Goal: Task Accomplishment & Management: Manage account settings

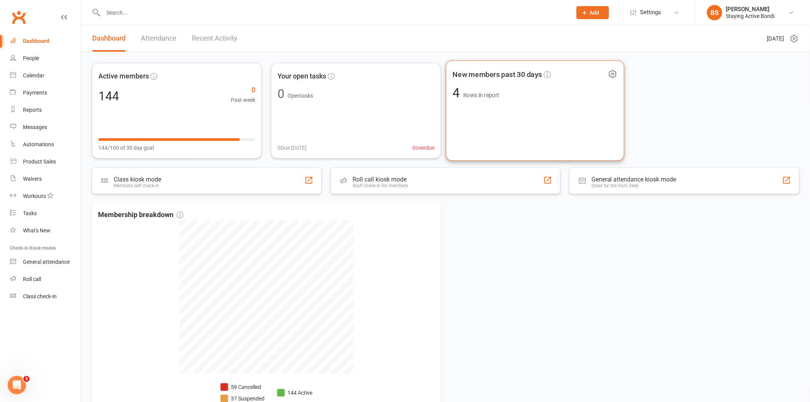
click at [533, 105] on div "New members past 30 days 4 Rows in report" at bounding box center [535, 110] width 178 height 101
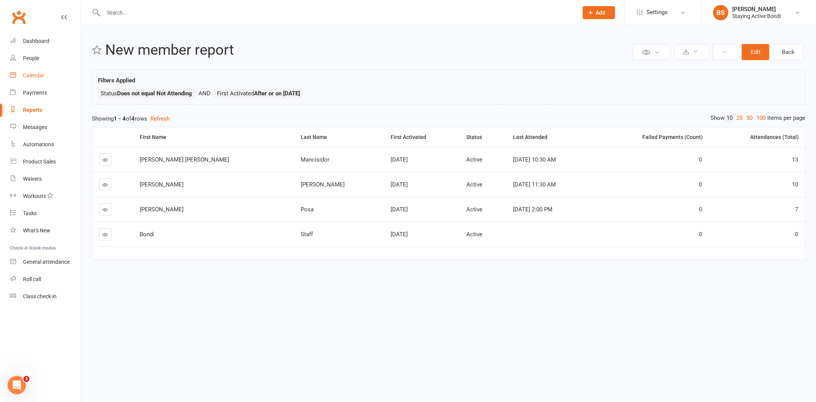
click at [31, 78] on div "Calendar" at bounding box center [33, 75] width 21 height 6
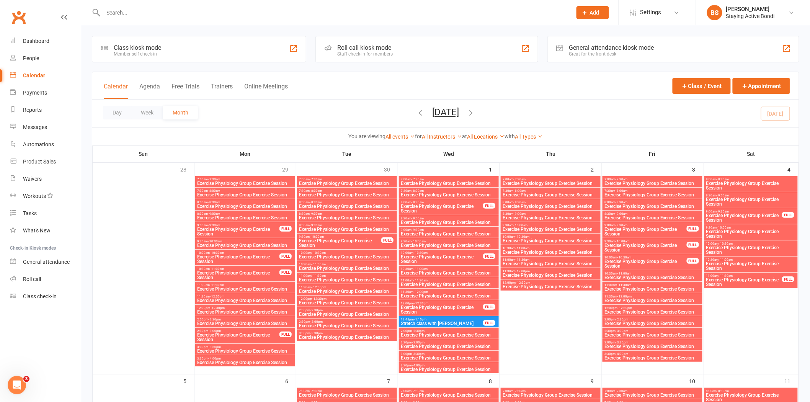
click at [400, 49] on div "Roll call kiosk mode Staff check-in for members" at bounding box center [426, 49] width 222 height 26
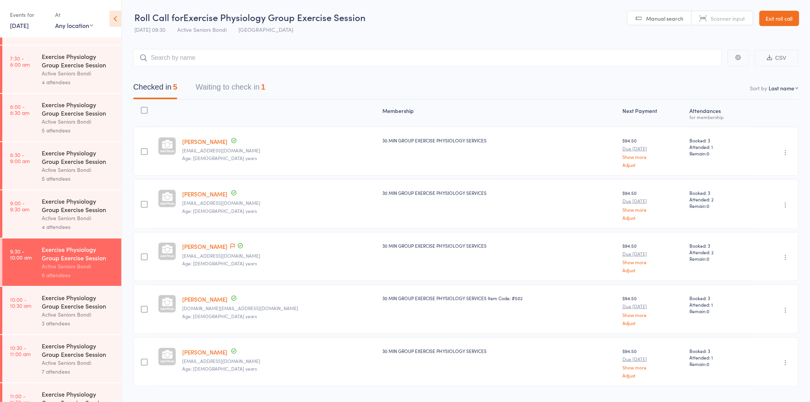
scroll to position [127, 0]
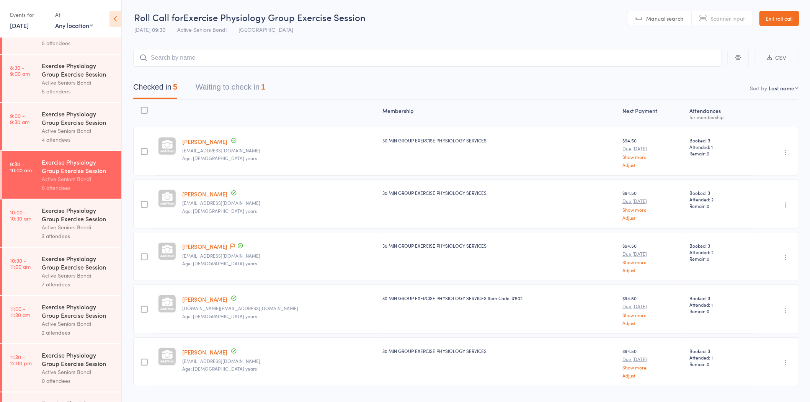
click at [83, 269] on div "Exercise Physiology Group Exercise Session" at bounding box center [78, 262] width 73 height 17
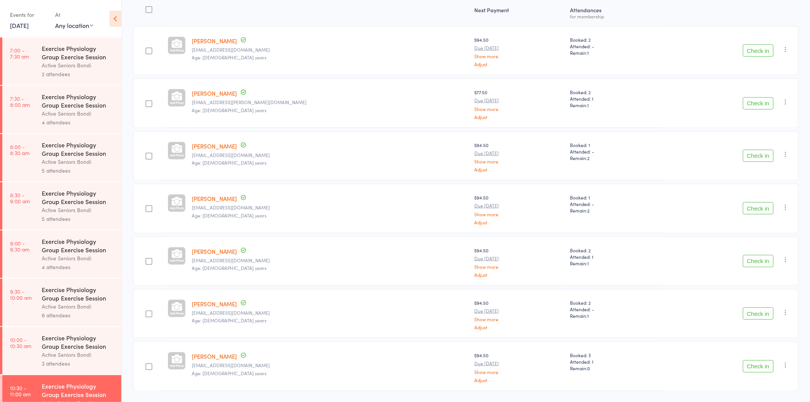
scroll to position [122, 0]
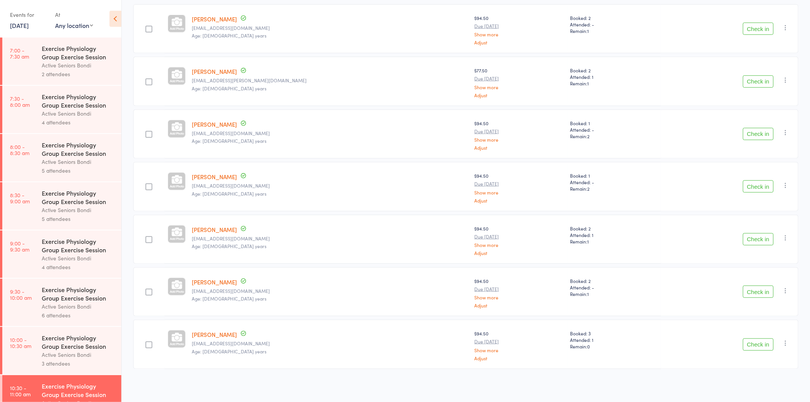
click at [789, 340] on icon "button" at bounding box center [786, 343] width 8 height 8
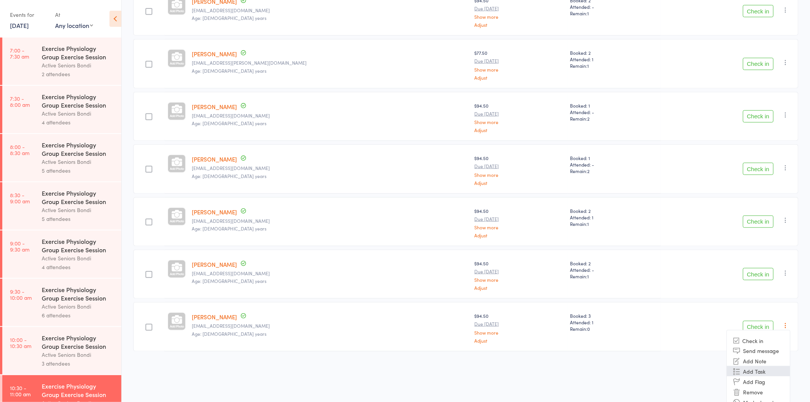
scroll to position [150, 0]
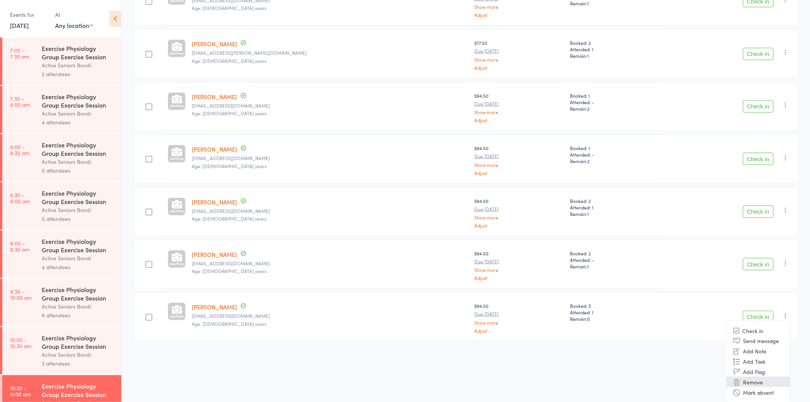
click at [780, 381] on li "Remove" at bounding box center [758, 382] width 63 height 10
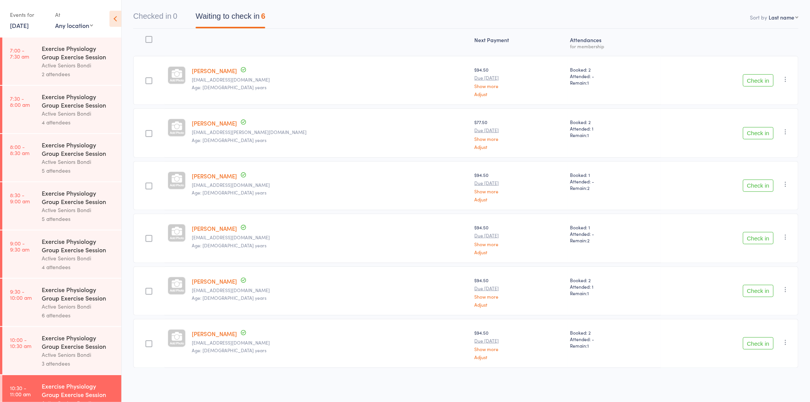
scroll to position [70, 0]
click at [61, 343] on div "Exercise Physiology Group Exercise Session" at bounding box center [78, 341] width 73 height 17
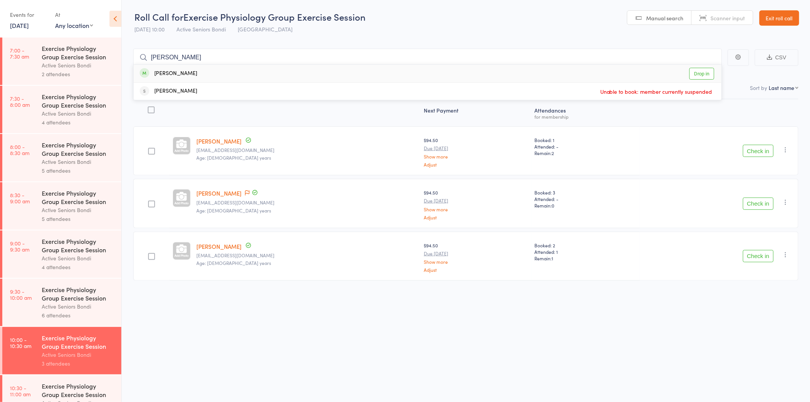
type input "wirth"
click at [282, 75] on div "Henry WIRTH Drop in" at bounding box center [428, 74] width 588 height 18
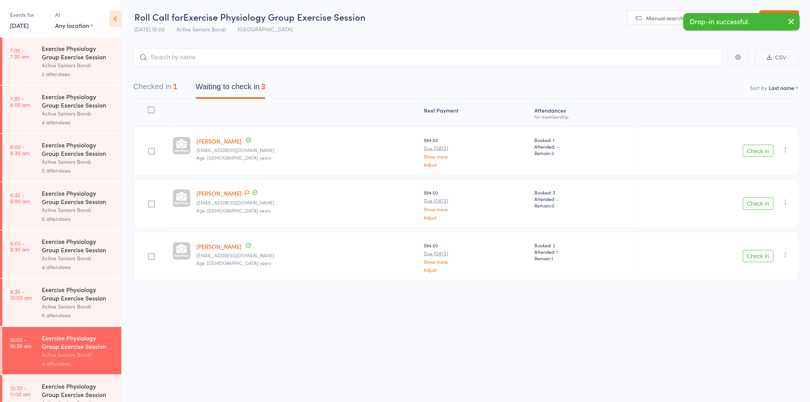
click at [66, 301] on div "Exercise Physiology Group Exercise Session" at bounding box center [78, 293] width 73 height 17
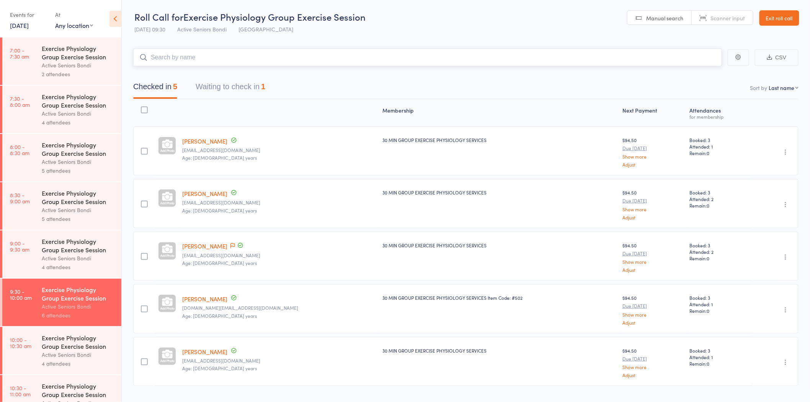
click at [234, 88] on button "Waiting to check in 1" at bounding box center [231, 88] width 70 height 20
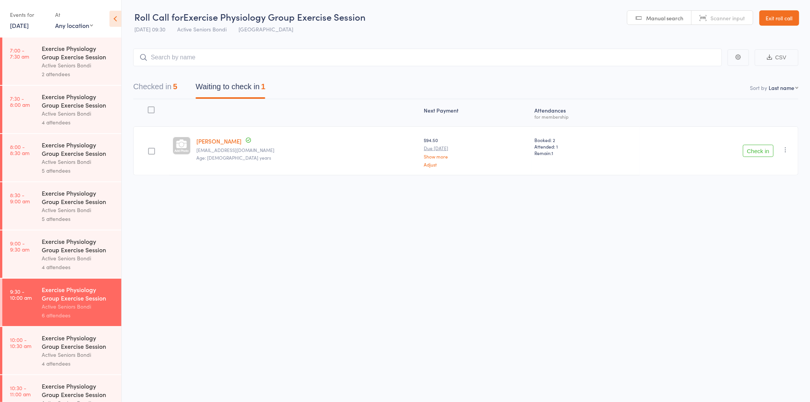
click at [758, 147] on button "Check in" at bounding box center [758, 151] width 31 height 12
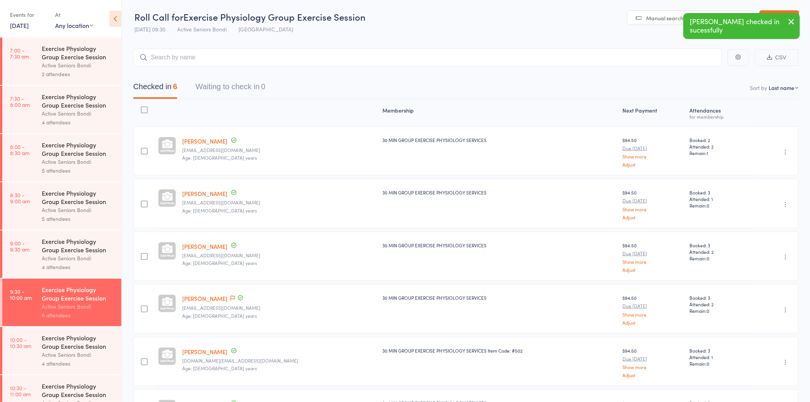
click at [45, 350] on div "Exercise Physiology Group Exercise Session" at bounding box center [78, 341] width 73 height 17
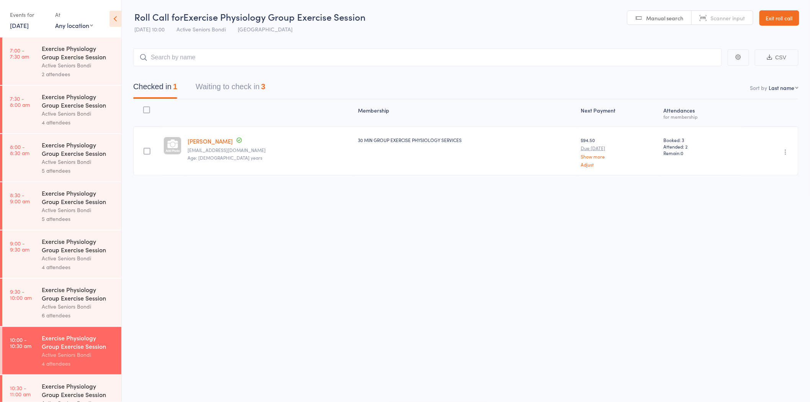
click at [205, 140] on link "[PERSON_NAME]" at bounding box center [210, 141] width 45 height 8
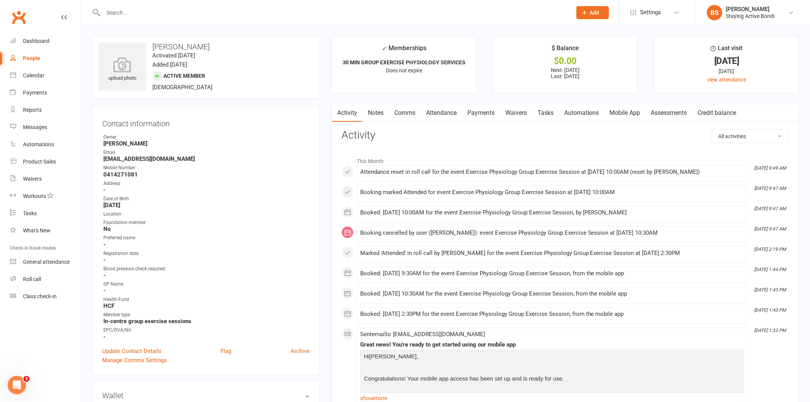
click at [212, 14] on input "text" at bounding box center [333, 12] width 465 height 11
type input "f"
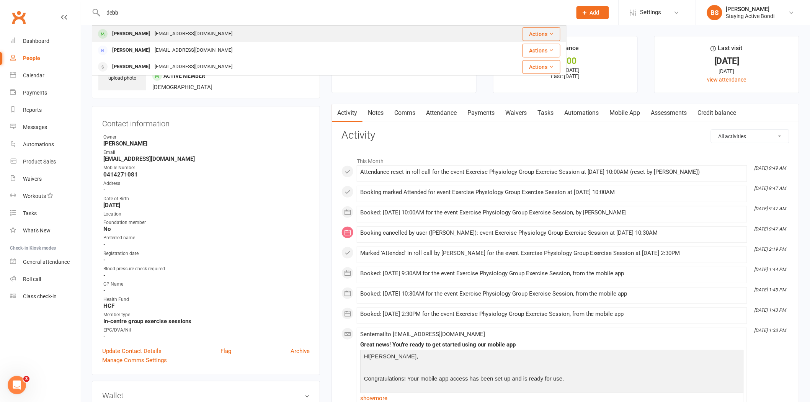
type input "debb"
click at [202, 31] on div "[EMAIL_ADDRESS][DOMAIN_NAME]" at bounding box center [193, 33] width 82 height 11
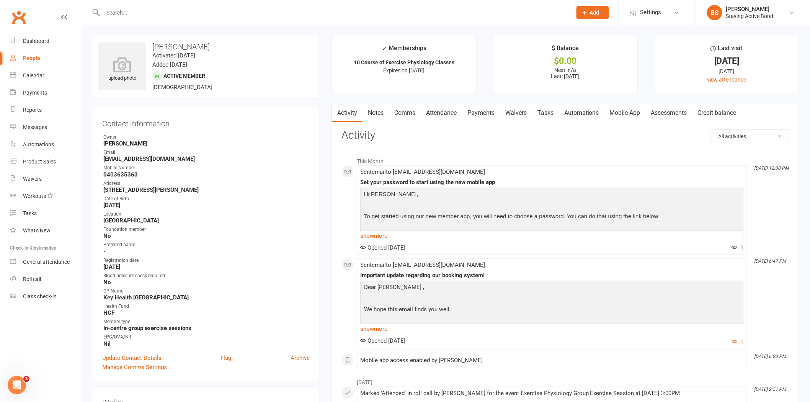
click at [377, 113] on link "Notes" at bounding box center [375, 113] width 26 height 18
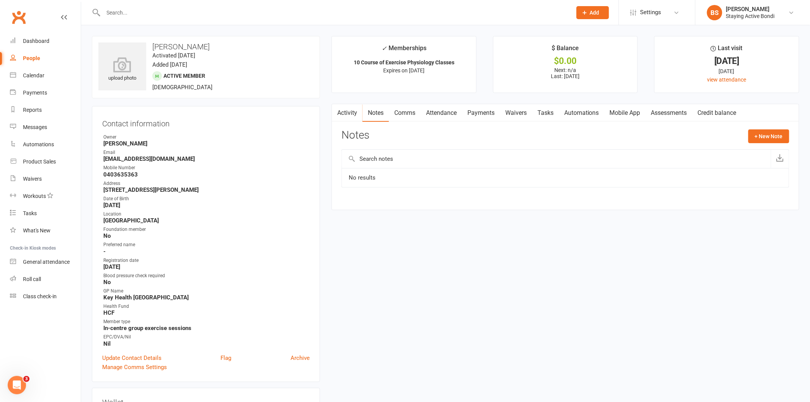
click at [310, 9] on input "text" at bounding box center [333, 12] width 465 height 11
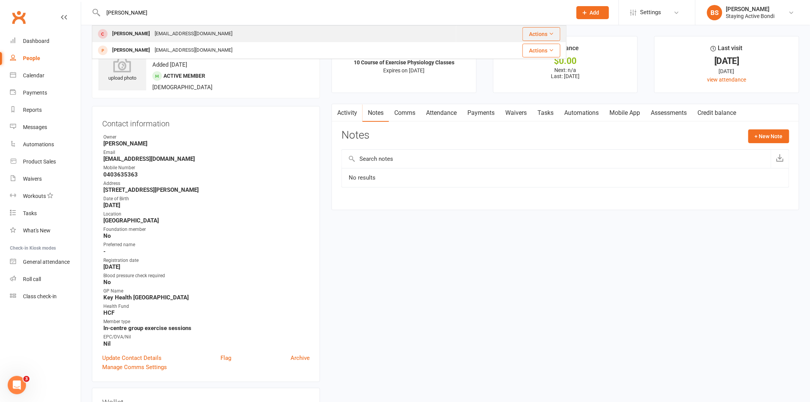
type input "[PERSON_NAME]"
click at [307, 35] on div "[PERSON_NAME] [EMAIL_ADDRESS][DOMAIN_NAME]" at bounding box center [274, 34] width 363 height 16
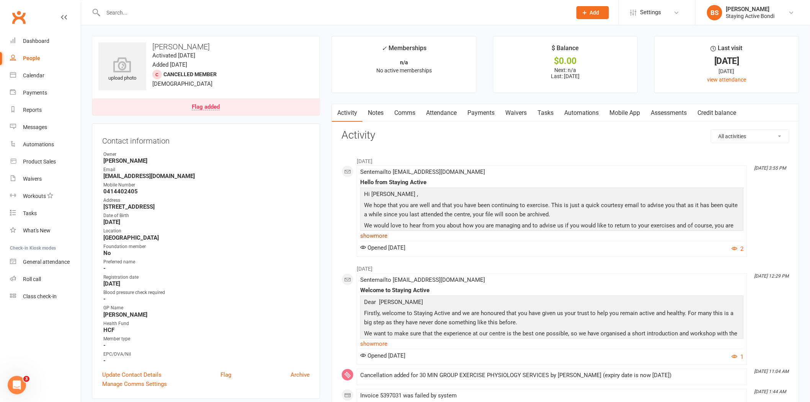
click at [379, 235] on link "show more" at bounding box center [551, 235] width 383 height 11
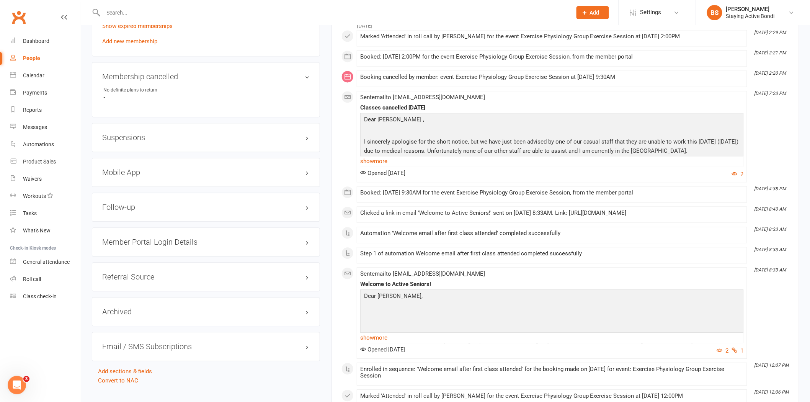
scroll to position [680, 0]
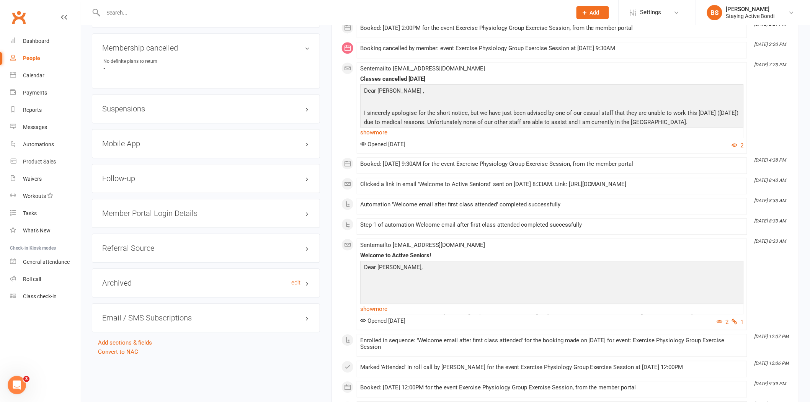
click at [129, 279] on h3 "Archived edit" at bounding box center [205, 283] width 207 height 8
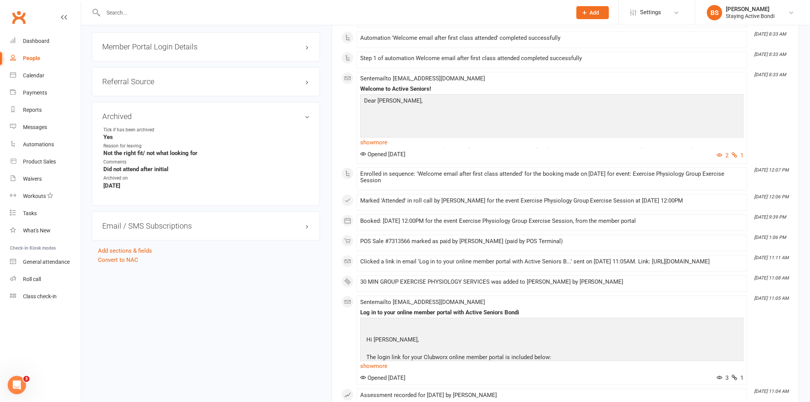
scroll to position [850, 0]
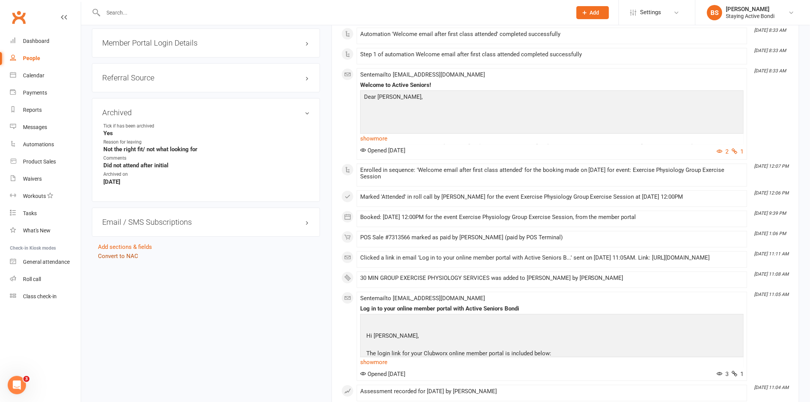
click at [125, 255] on link "Convert to NAC" at bounding box center [118, 256] width 40 height 7
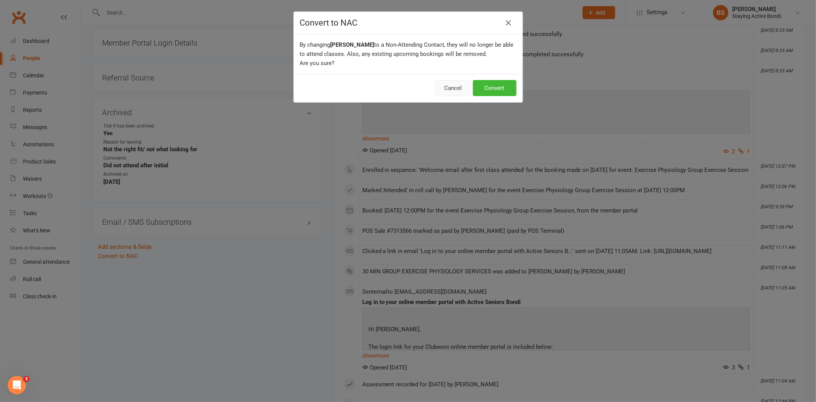
click at [452, 86] on button "Cancel" at bounding box center [453, 88] width 35 height 16
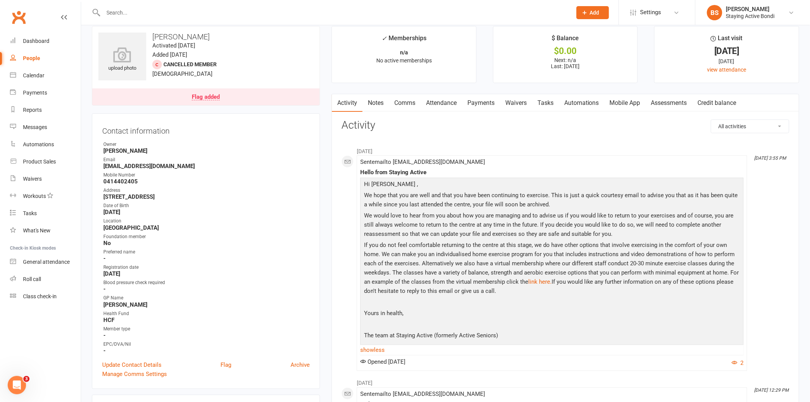
scroll to position [0, 0]
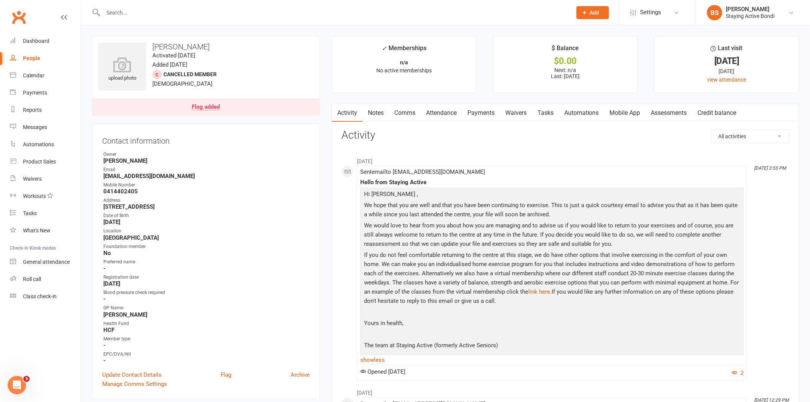
click at [376, 113] on link "Notes" at bounding box center [375, 113] width 26 height 18
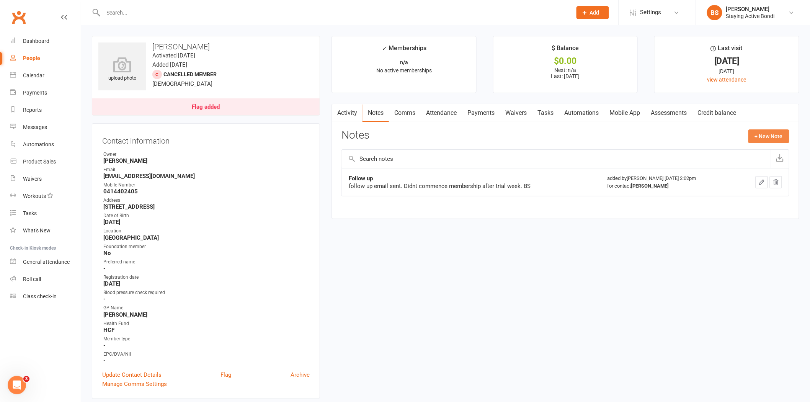
click at [778, 135] on button "+ New Note" at bounding box center [768, 136] width 41 height 14
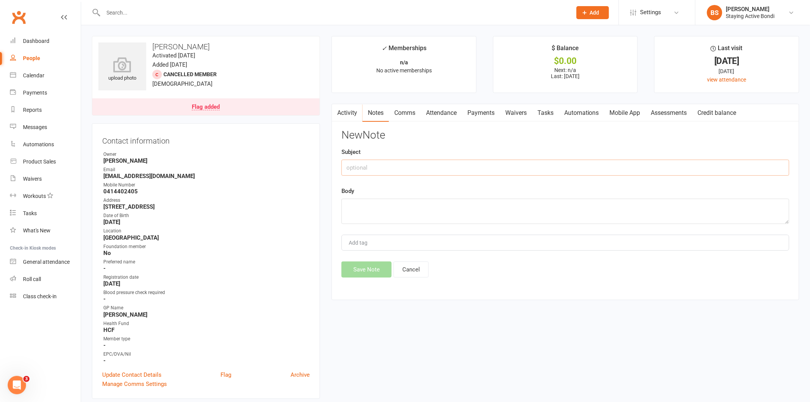
click at [524, 168] on input "text" at bounding box center [565, 168] width 448 height 16
type input "Archived"
type textarea "Not the right [DOMAIN_NAME]"
click at [375, 266] on button "Save Note" at bounding box center [366, 269] width 50 height 16
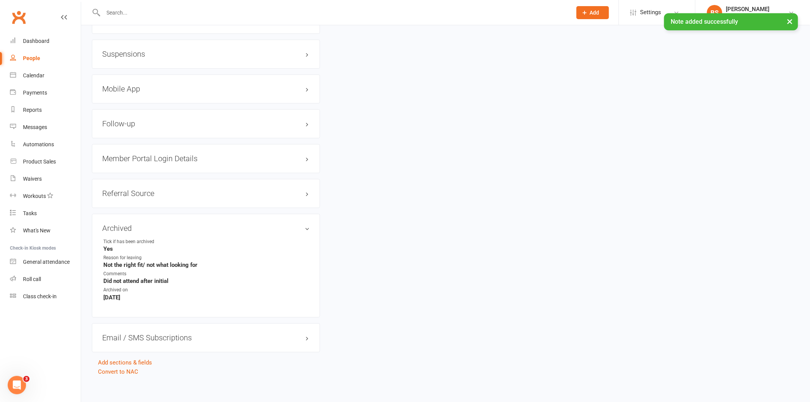
scroll to position [738, 0]
click at [127, 365] on link "Convert to NAC" at bounding box center [118, 368] width 40 height 7
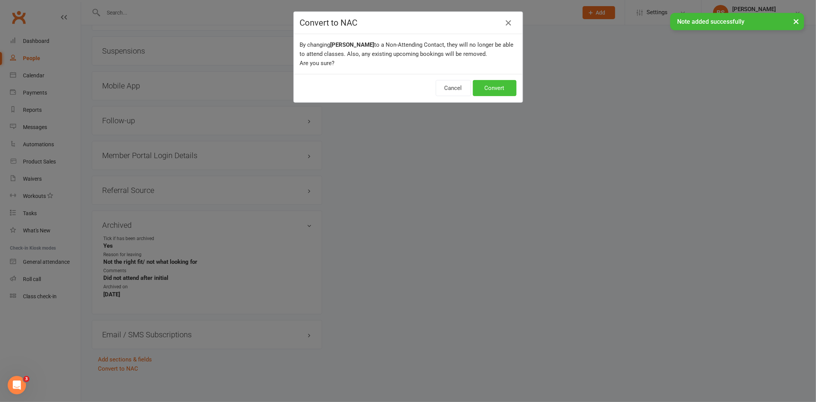
click at [494, 87] on button "Convert" at bounding box center [495, 88] width 44 height 16
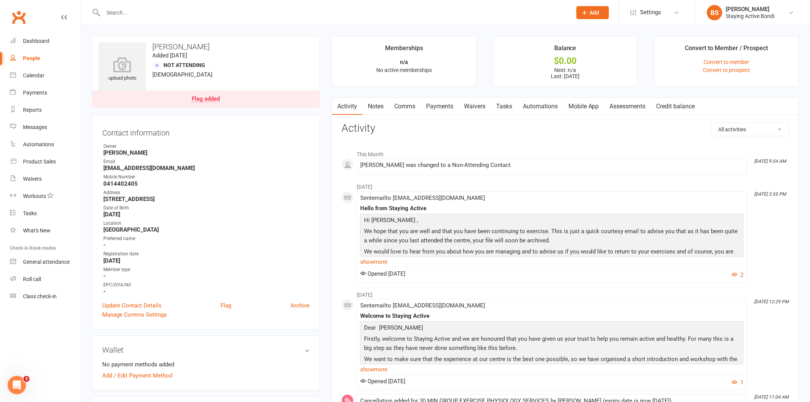
click at [369, 14] on input "text" at bounding box center [333, 12] width 465 height 11
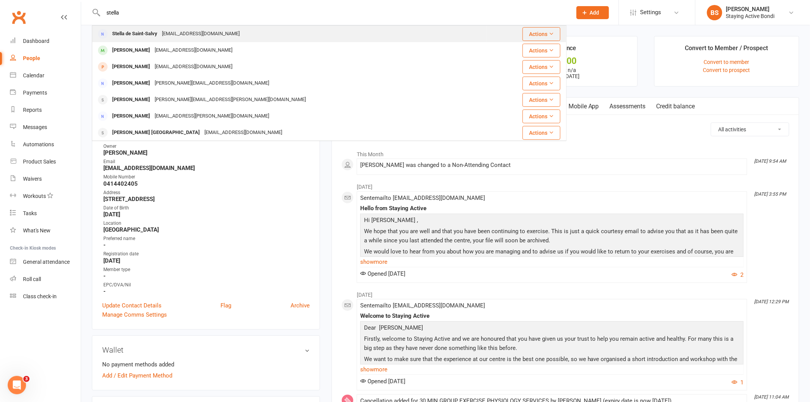
type input "stella"
click at [335, 32] on div "Stella de Saint-Salvy [EMAIL_ADDRESS][DOMAIN_NAME]" at bounding box center [290, 34] width 394 height 16
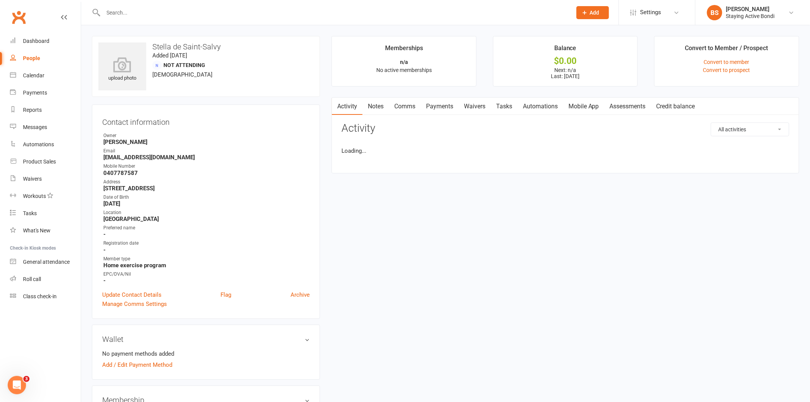
click at [381, 106] on link "Notes" at bounding box center [375, 107] width 26 height 18
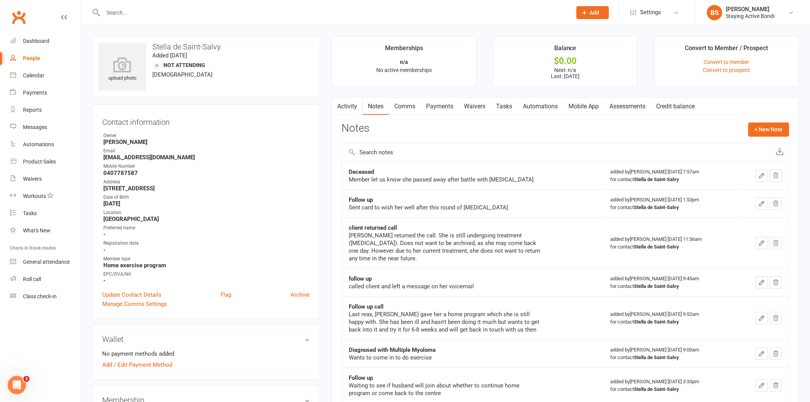
click at [323, 12] on input "text" at bounding box center [333, 12] width 465 height 11
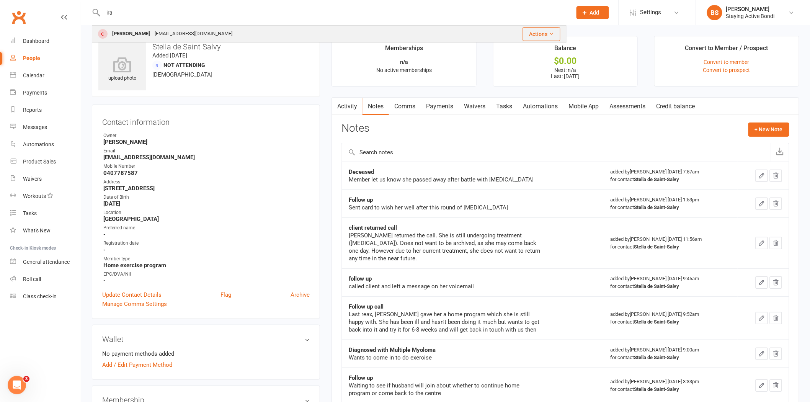
type input "ira"
click at [272, 31] on div "[PERSON_NAME] [PERSON_NAME][EMAIL_ADDRESS][DOMAIN_NAME]" at bounding box center [274, 34] width 363 height 16
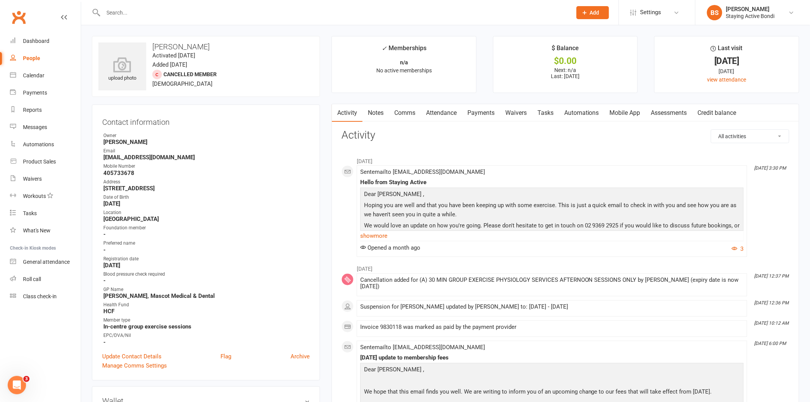
click at [380, 114] on link "Notes" at bounding box center [375, 113] width 26 height 18
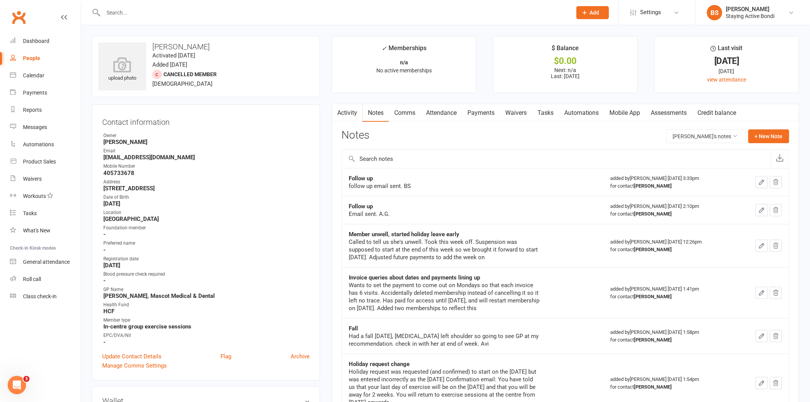
click at [348, 111] on link "Activity" at bounding box center [347, 113] width 31 height 18
